Goal: Task Accomplishment & Management: Complete application form

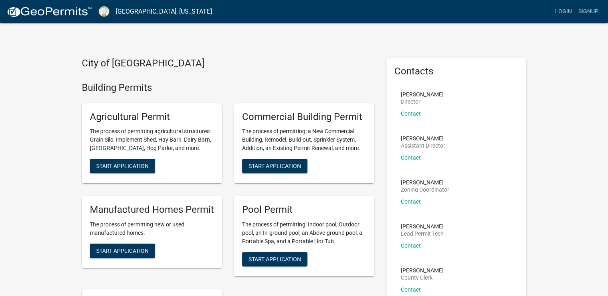
scroll to position [40, 0]
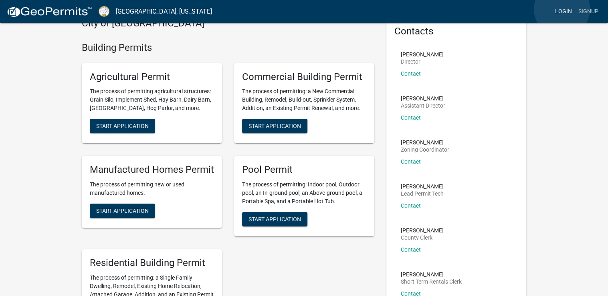
click at [562, 9] on link "Login" at bounding box center [563, 11] width 23 height 15
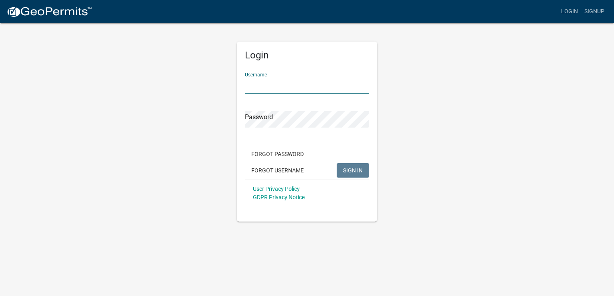
click at [260, 83] on input "Username" at bounding box center [307, 85] width 124 height 16
type input "smwalker"
click at [361, 170] on span "SIGN IN" at bounding box center [353, 170] width 20 height 6
click at [337, 163] on button "SIGN IN" at bounding box center [353, 170] width 32 height 14
click at [357, 170] on span "SIGN IN" at bounding box center [353, 170] width 20 height 6
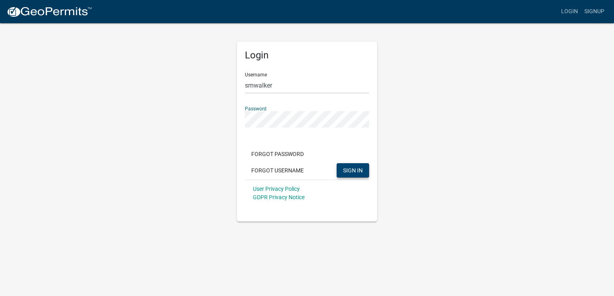
click at [244, 121] on div "Login Username smwalker Password Forgot Password Forgot Username SIGN IN User P…" at bounding box center [307, 132] width 140 height 180
click at [350, 169] on span "SIGN IN" at bounding box center [353, 170] width 20 height 6
click at [283, 153] on button "Forgot Password" at bounding box center [277, 154] width 65 height 14
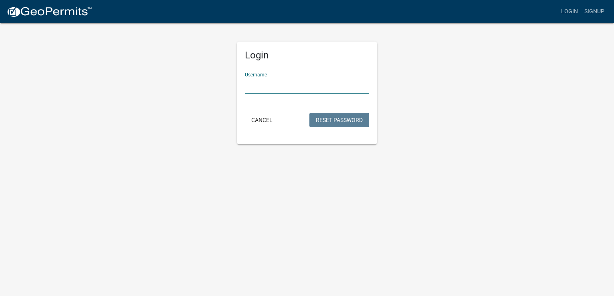
click at [286, 87] on input "Username" at bounding box center [307, 85] width 124 height 16
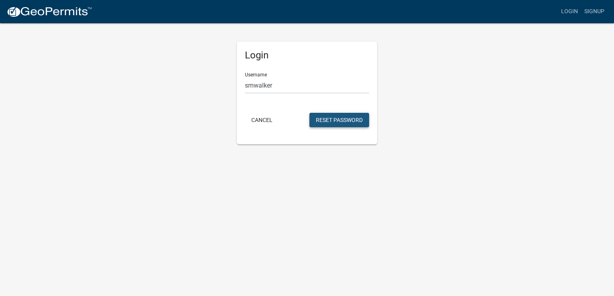
click at [342, 121] on button "Reset Password" at bounding box center [339, 120] width 60 height 14
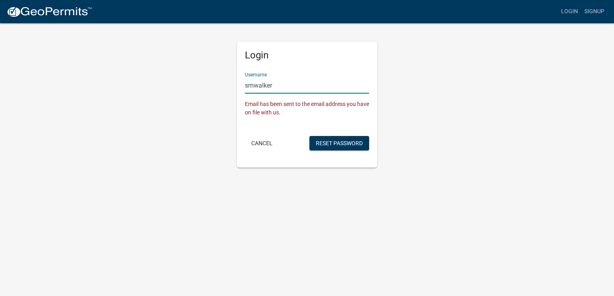
drag, startPoint x: 245, startPoint y: 86, endPoint x: 284, endPoint y: 85, distance: 38.5
click at [284, 85] on input "smwalker" at bounding box center [307, 85] width 124 height 16
type input "letssignit"
click at [256, 141] on button "Cancel" at bounding box center [262, 143] width 34 height 14
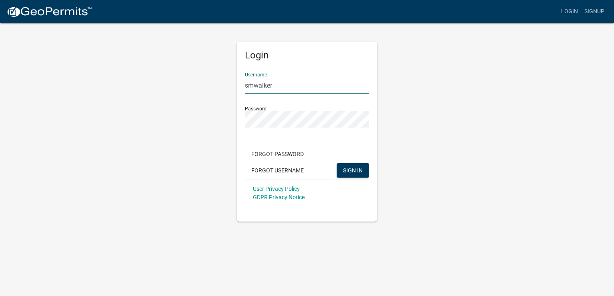
drag, startPoint x: 245, startPoint y: 85, endPoint x: 288, endPoint y: 85, distance: 42.9
click at [288, 85] on input "smwalker" at bounding box center [307, 85] width 124 height 16
type input "Letssignit"
click at [355, 168] on span "SIGN IN" at bounding box center [353, 170] width 20 height 6
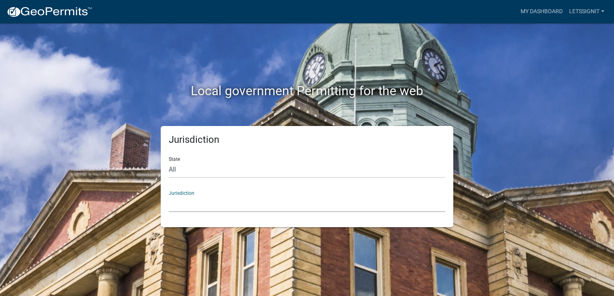
click at [185, 204] on select "[GEOGRAPHIC_DATA], [US_STATE] [GEOGRAPHIC_DATA], [US_STATE][PERSON_NAME][GEOGRA…" at bounding box center [307, 204] width 276 height 16
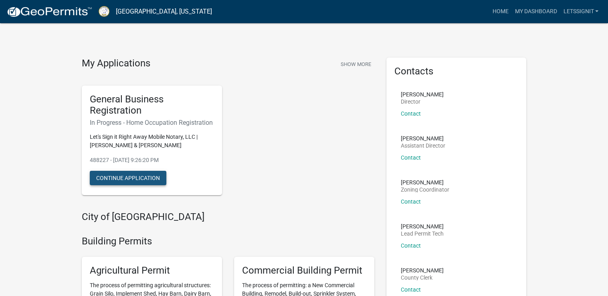
click at [139, 186] on button "Continue Application" at bounding box center [128, 178] width 77 height 14
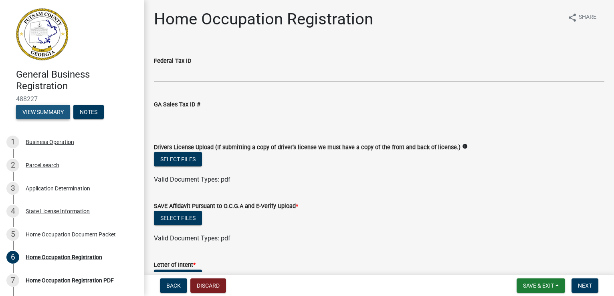
click at [49, 113] on button "View Summary" at bounding box center [43, 112] width 54 height 14
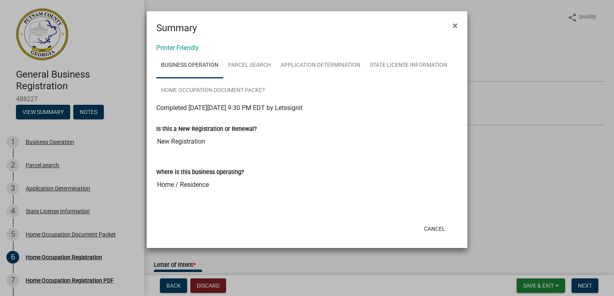
click at [46, 165] on ngb-modal-window "Summary × Printer Friendly Business Operation Parcel search Application Determi…" at bounding box center [307, 148] width 614 height 296
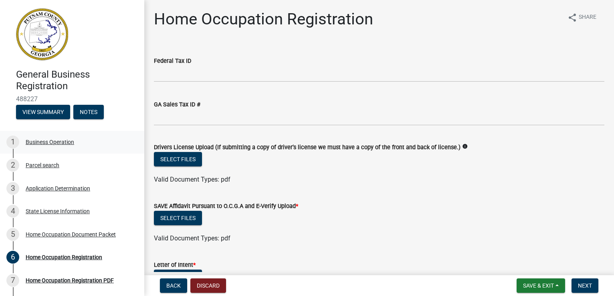
click at [38, 141] on div "Business Operation" at bounding box center [50, 142] width 48 height 6
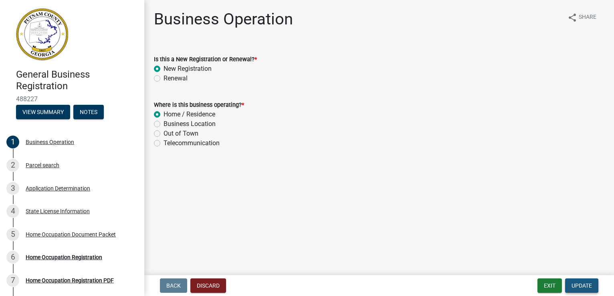
click at [580, 286] on span "Update" at bounding box center [581, 286] width 20 height 6
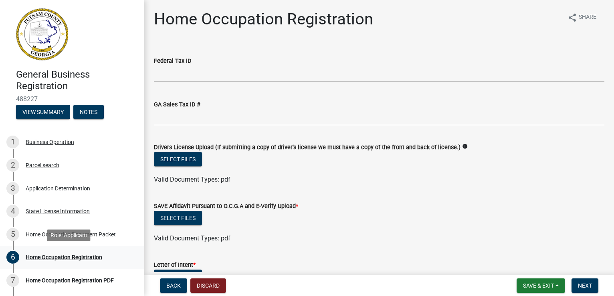
click at [65, 257] on div "Home Occupation Registration" at bounding box center [64, 258] width 77 height 6
click at [43, 142] on div "Business Operation" at bounding box center [50, 142] width 48 height 6
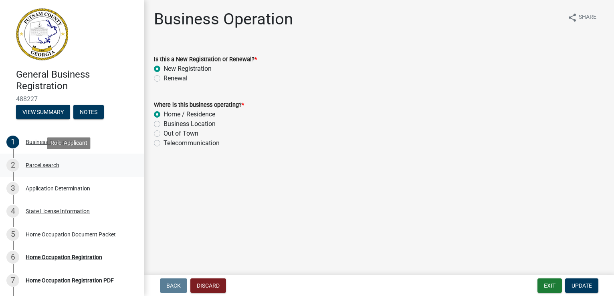
click at [30, 166] on div "Parcel search" at bounding box center [43, 166] width 34 height 6
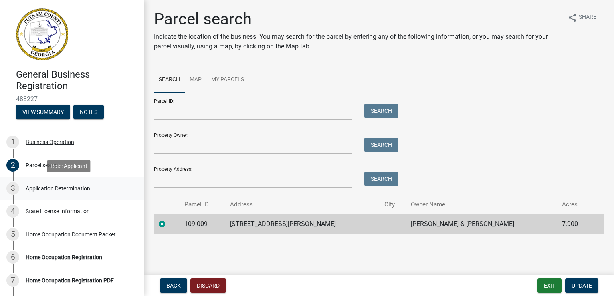
click at [39, 188] on div "Application Determination" at bounding box center [58, 189] width 65 height 6
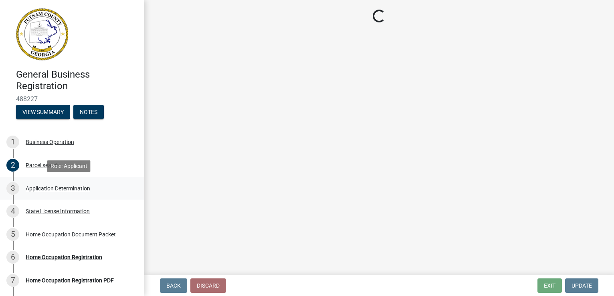
select select "GA"
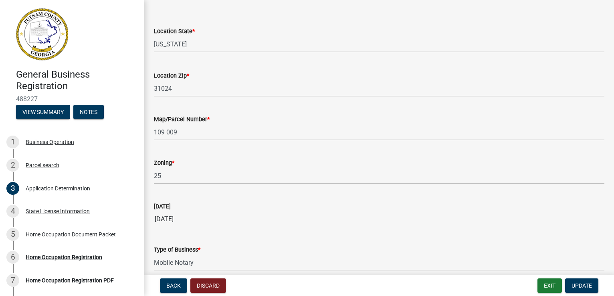
scroll to position [691, 0]
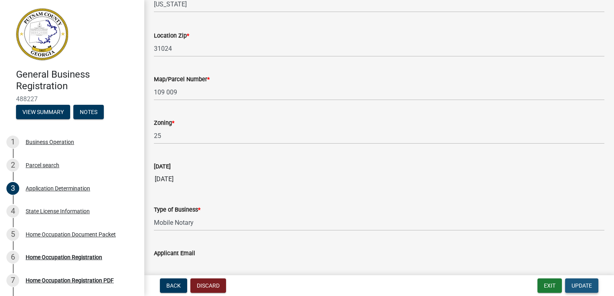
click at [588, 283] on span "Update" at bounding box center [581, 286] width 20 height 6
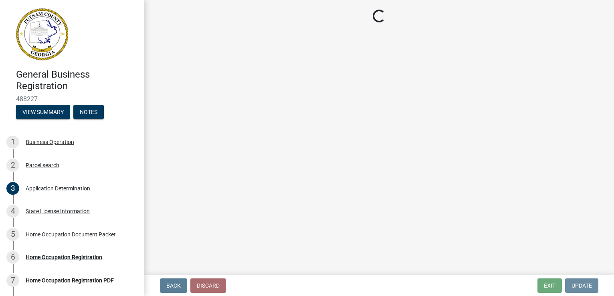
scroll to position [0, 0]
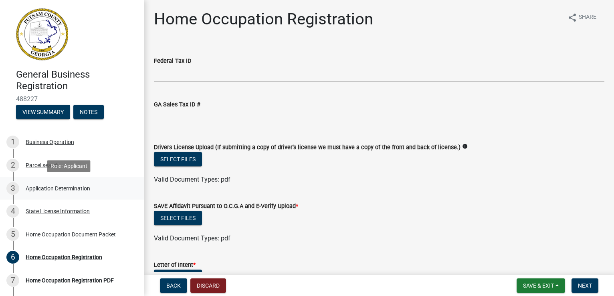
click at [47, 188] on div "Application Determination" at bounding box center [58, 189] width 65 height 6
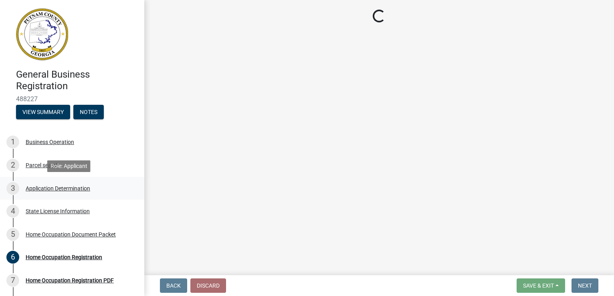
select select "GA"
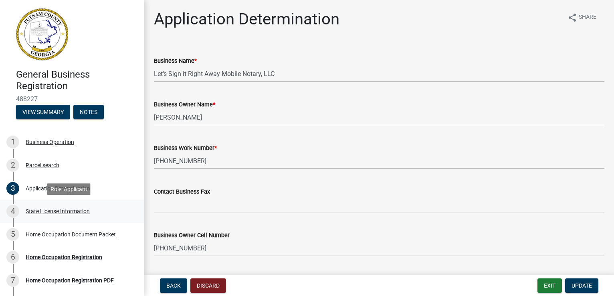
click at [45, 213] on div "State License Information" at bounding box center [58, 212] width 64 height 6
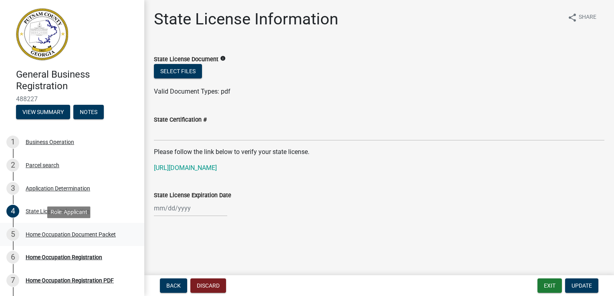
click at [50, 235] on div "Home Occupation Document Packet" at bounding box center [71, 235] width 90 height 6
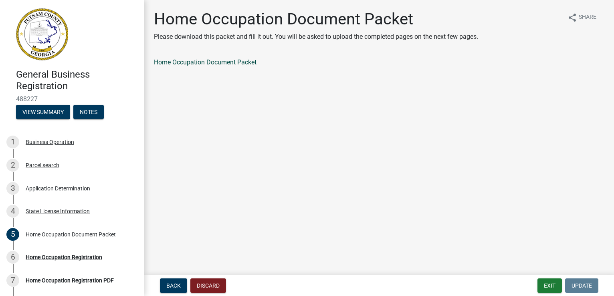
click at [214, 62] on link "Home Occupation Document Packet" at bounding box center [205, 62] width 103 height 8
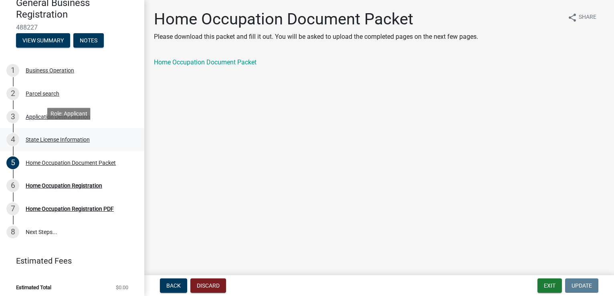
scroll to position [75, 0]
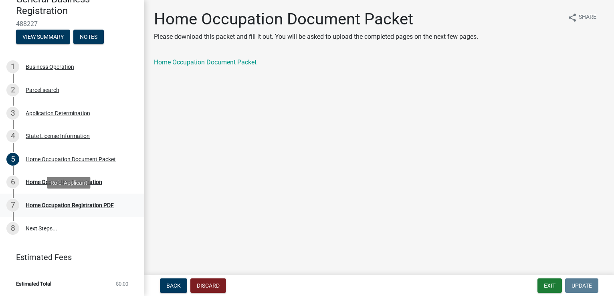
click at [63, 204] on div "Home Occupation Registration PDF" at bounding box center [70, 206] width 88 height 6
click at [221, 61] on link "Home Occupation Document Packet" at bounding box center [205, 62] width 103 height 8
click at [37, 228] on link "8 Next Steps..." at bounding box center [72, 228] width 144 height 23
click at [52, 62] on div "1 Business Operation" at bounding box center [68, 66] width 125 height 13
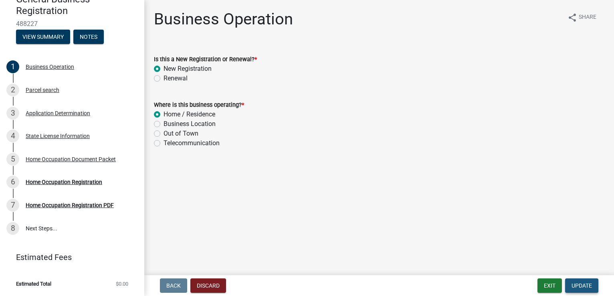
click at [583, 283] on span "Update" at bounding box center [581, 286] width 20 height 6
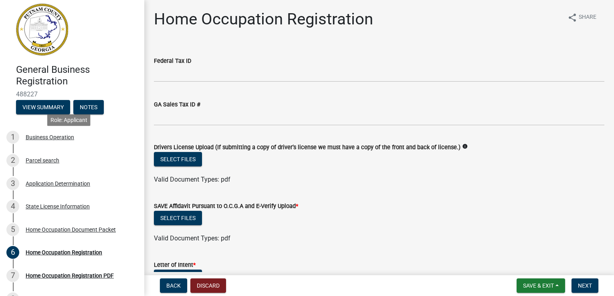
scroll to position [0, 0]
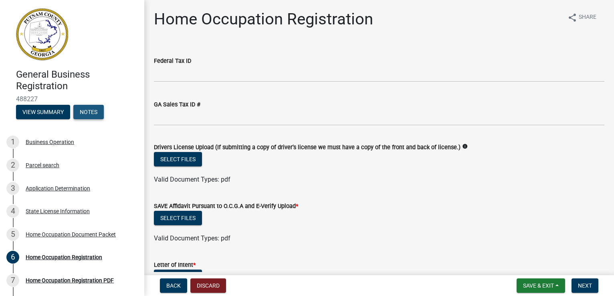
click at [95, 109] on button "Notes" at bounding box center [88, 112] width 30 height 14
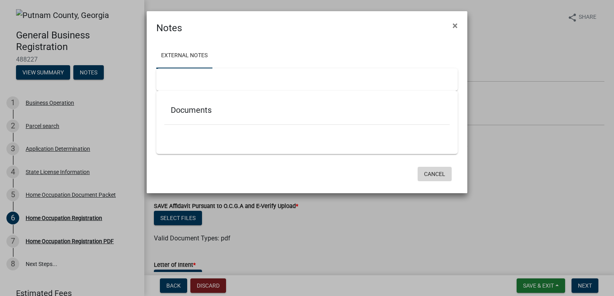
click at [436, 173] on button "Cancel" at bounding box center [434, 174] width 34 height 14
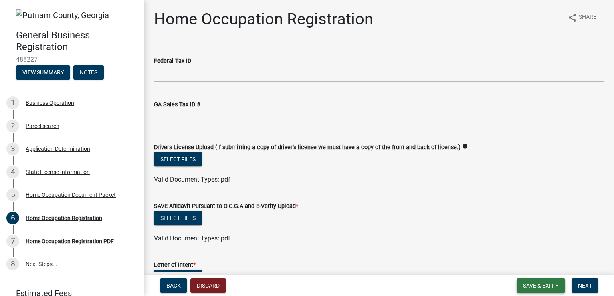
click at [527, 288] on span "Save & Exit" at bounding box center [538, 286] width 31 height 6
click at [522, 266] on button "Save & Exit" at bounding box center [533, 265] width 64 height 19
